Goal: Task Accomplishment & Management: Manage account settings

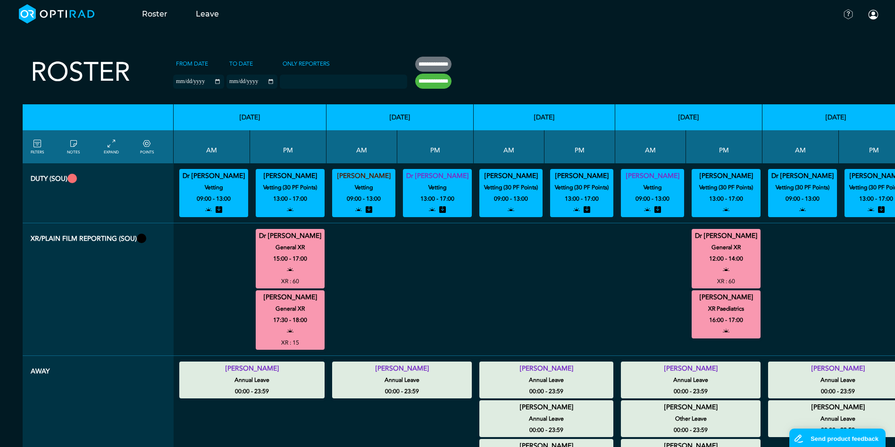
click at [41, 146] on icon at bounding box center [37, 144] width 8 height 10
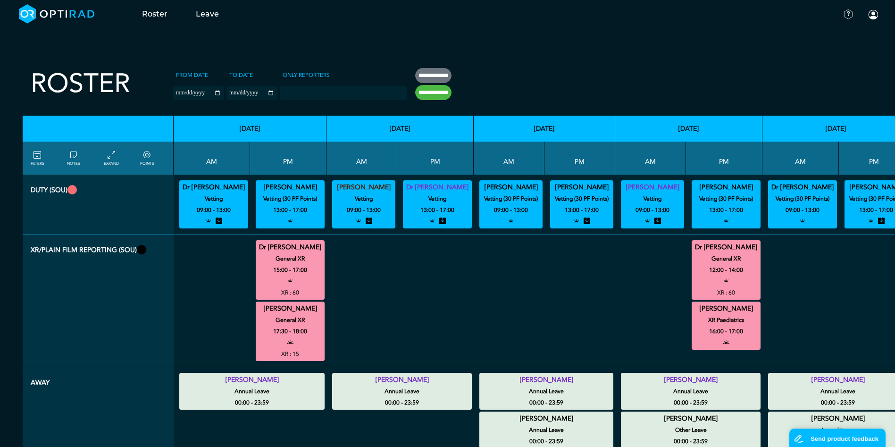
click at [40, 159] on icon at bounding box center [37, 155] width 8 height 10
click at [35, 156] on icon at bounding box center [37, 155] width 8 height 10
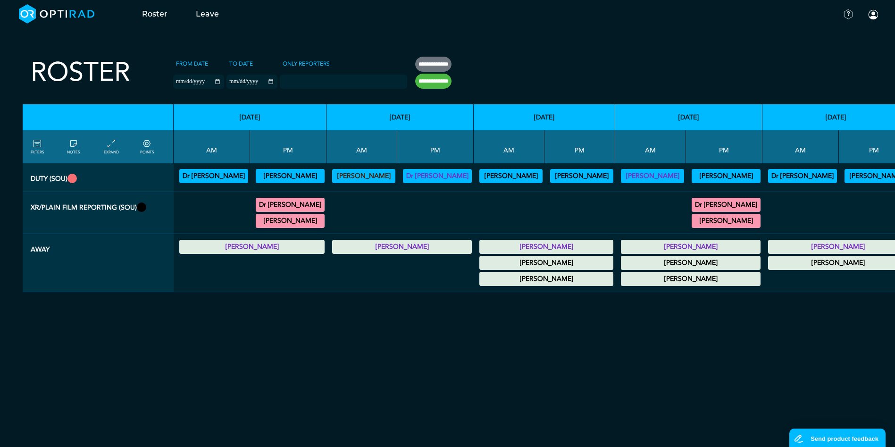
click at [34, 148] on icon at bounding box center [37, 144] width 8 height 10
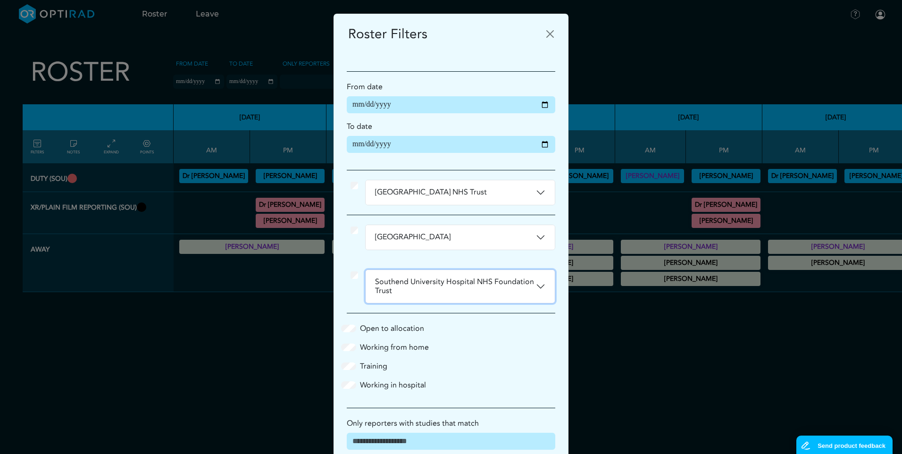
click at [536, 285] on button "Southend University Hospital NHS Foundation Trust" at bounding box center [460, 286] width 189 height 33
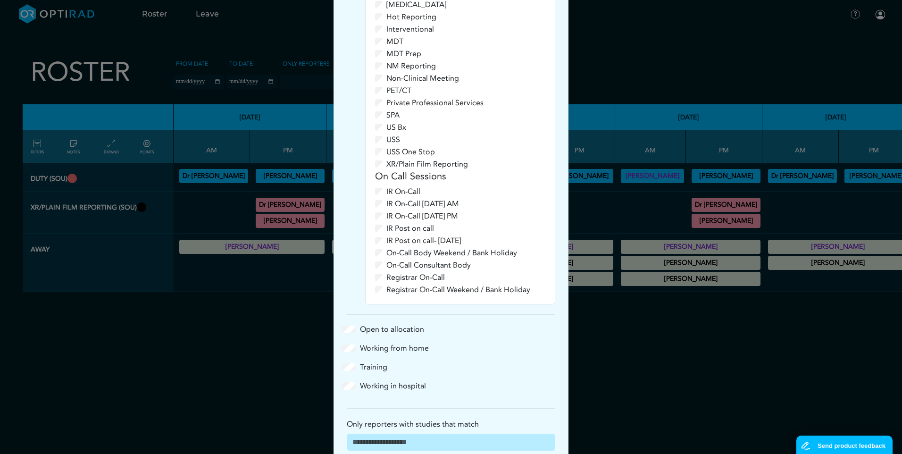
scroll to position [577, 0]
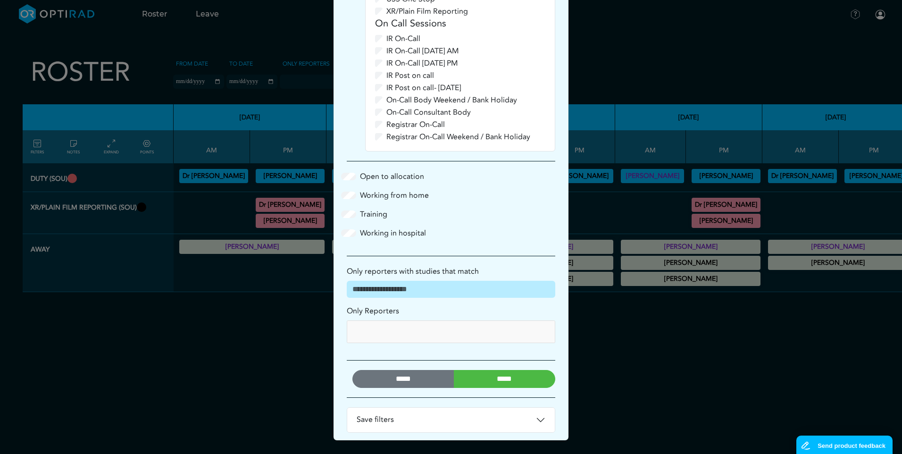
click at [507, 383] on input "*****" at bounding box center [505, 379] width 102 height 18
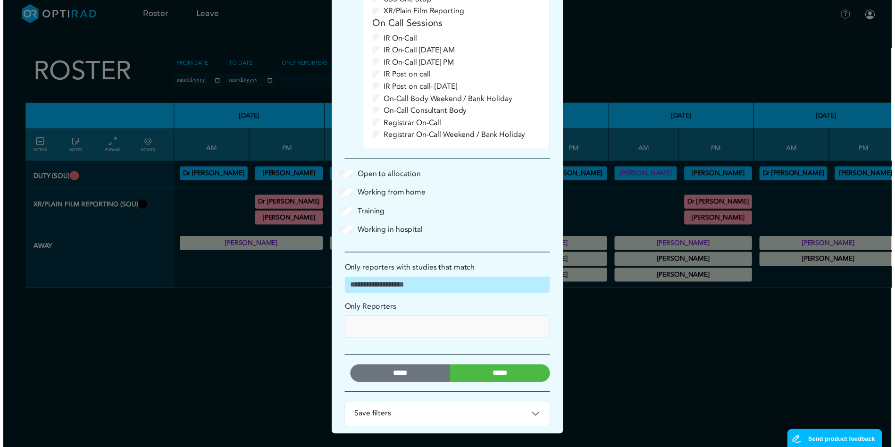
scroll to position [0, 0]
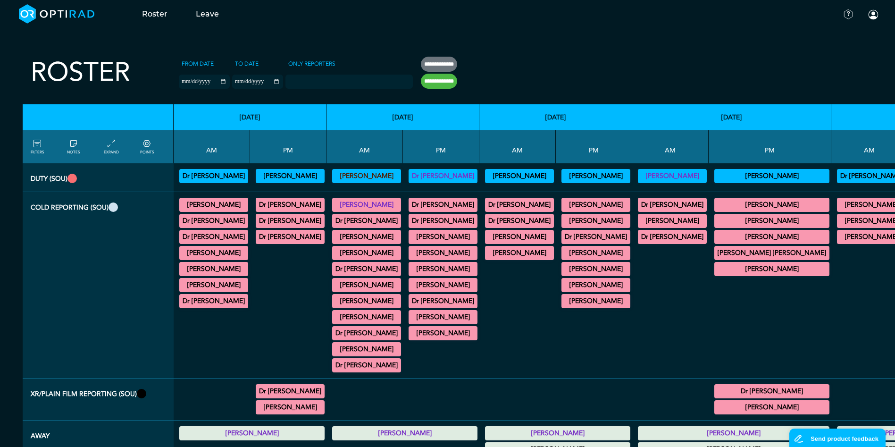
click at [110, 149] on link "EXPAND" at bounding box center [111, 146] width 15 height 17
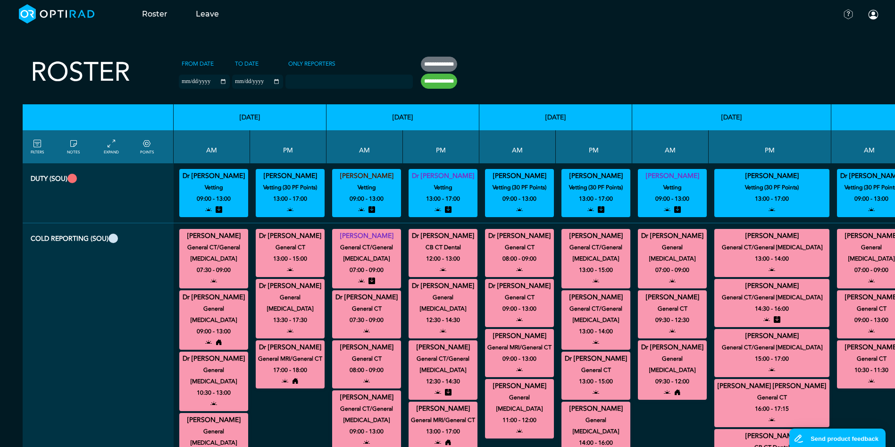
click at [147, 147] on icon at bounding box center [147, 144] width 8 height 10
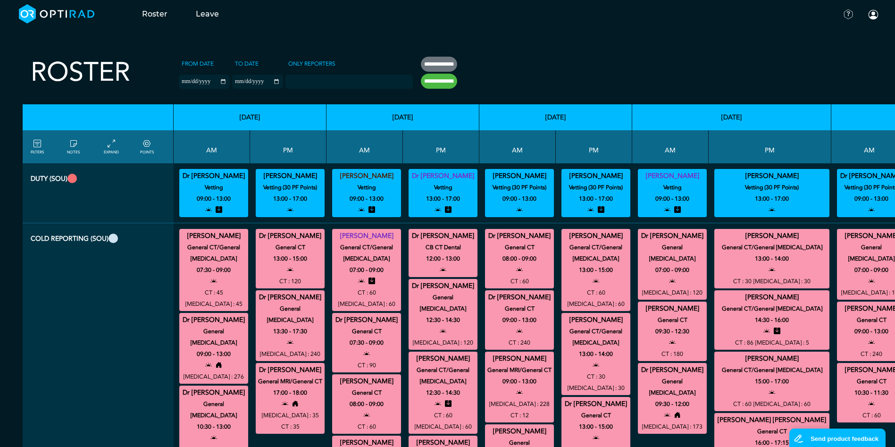
click at [34, 141] on icon at bounding box center [37, 144] width 8 height 10
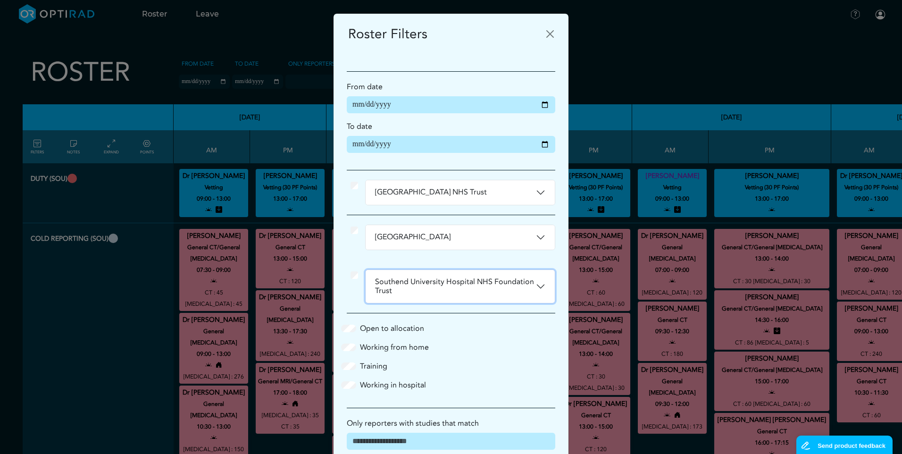
click at [539, 285] on button "Southend University Hospital NHS Foundation Trust" at bounding box center [460, 286] width 189 height 33
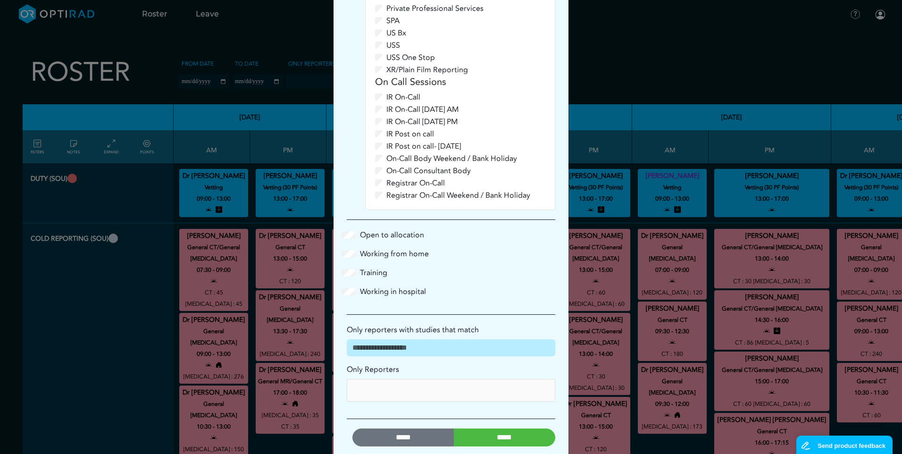
scroll to position [577, 0]
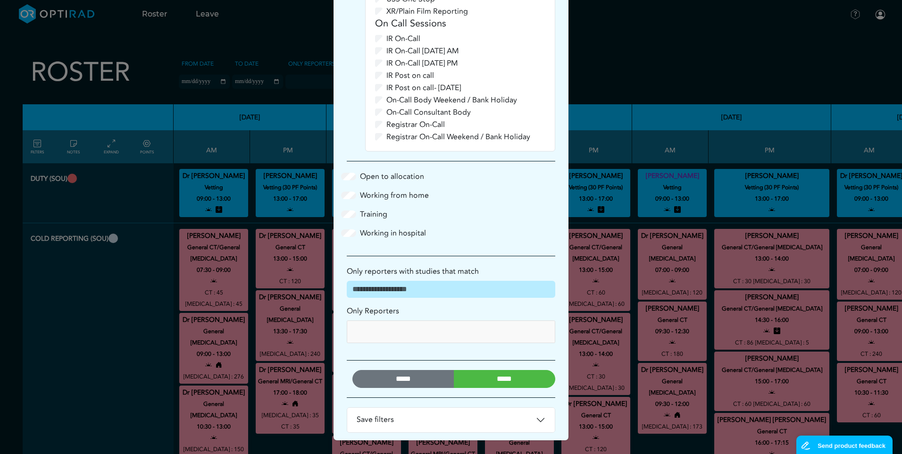
click at [502, 383] on input "*****" at bounding box center [505, 379] width 102 height 18
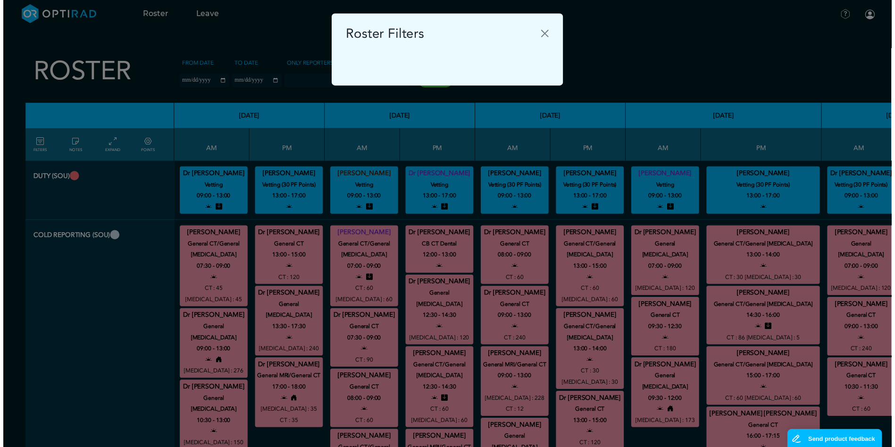
scroll to position [0, 0]
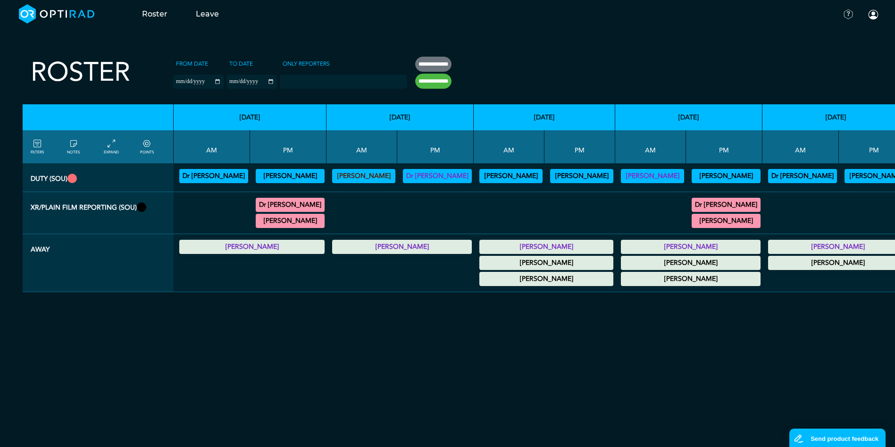
click at [108, 141] on icon at bounding box center [112, 144] width 8 height 10
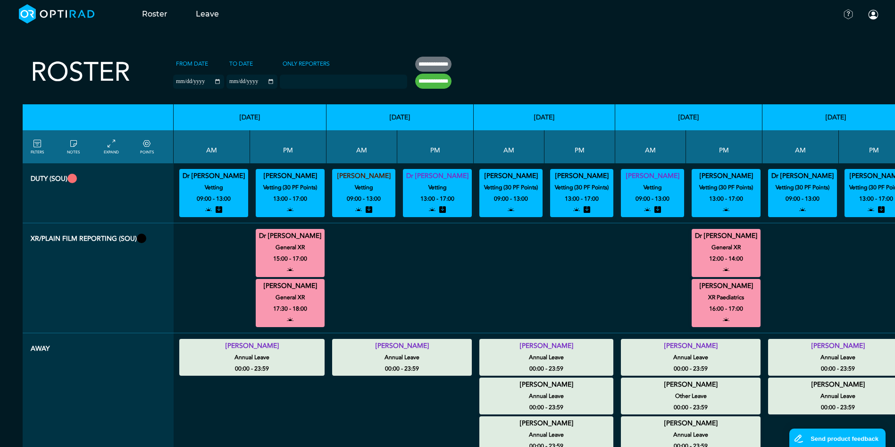
click at [147, 144] on icon at bounding box center [147, 144] width 8 height 10
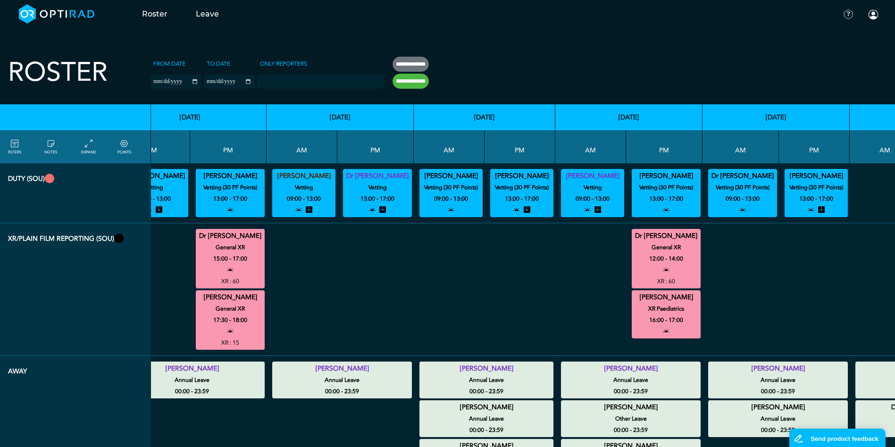
scroll to position [0, 58]
